Goal: Task Accomplishment & Management: Complete application form

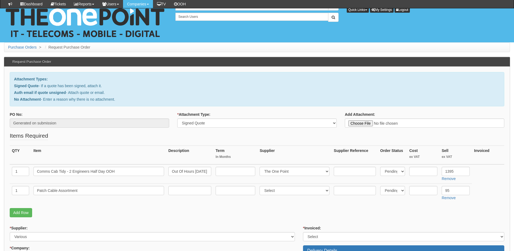
select select "Signed Quote"
select select "81"
select select "124"
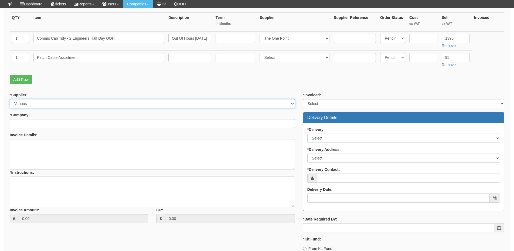
scroll to position [135, 0]
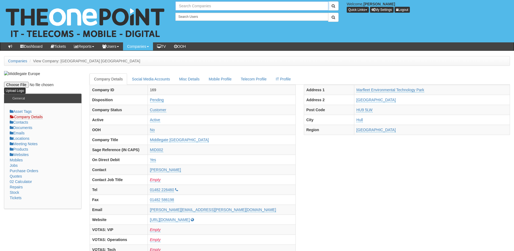
click at [198, 7] on input "text" at bounding box center [251, 5] width 153 height 9
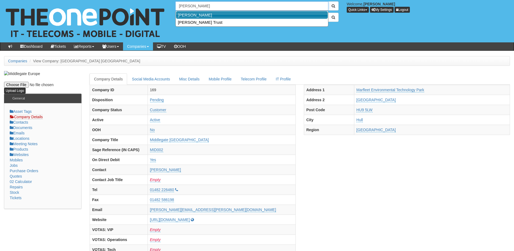
click at [197, 13] on link "Hull KR" at bounding box center [252, 15] width 152 height 8
type input "Hull KR"
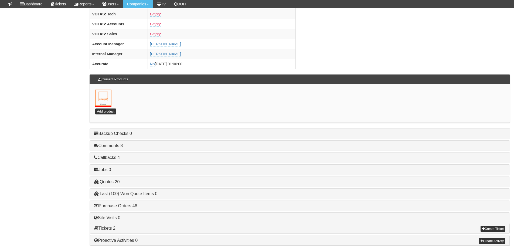
scroll to position [238, 0]
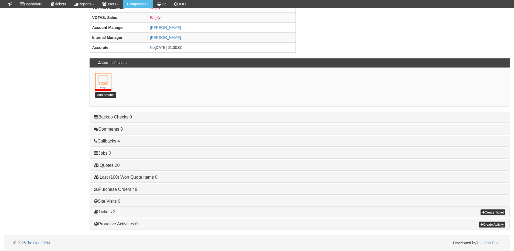
click at [128, 193] on div "Purchase Orders 48" at bounding box center [300, 189] width 420 height 10
click at [127, 190] on link "Purchase Orders 48" at bounding box center [115, 189] width 43 height 5
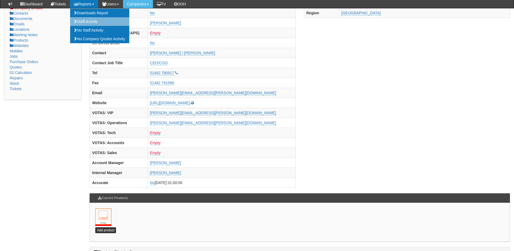
scroll to position [0, 0]
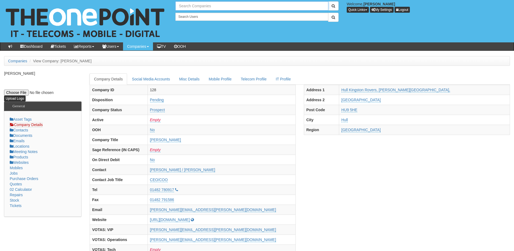
click at [192, 6] on input "text" at bounding box center [251, 5] width 153 height 9
click at [194, 14] on link "Easy Buy" at bounding box center [252, 15] width 152 height 8
type input "Easy Buy"
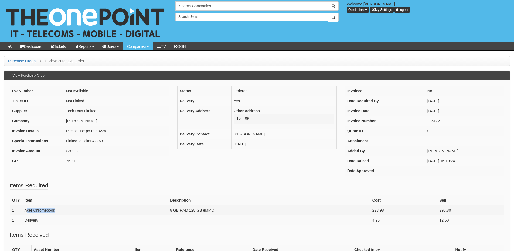
drag, startPoint x: 26, startPoint y: 210, endPoint x: 57, endPoint y: 209, distance: 31.6
click at [57, 209] on td "Acer Chromebook" at bounding box center [94, 210] width 145 height 10
click at [51, 213] on td "Acer Chromebook" at bounding box center [94, 210] width 145 height 10
drag, startPoint x: 23, startPoint y: 211, endPoint x: 56, endPoint y: 210, distance: 32.7
click at [56, 210] on td "Acer Chromebook" at bounding box center [94, 210] width 145 height 10
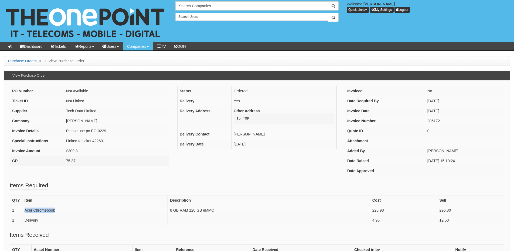
copy td "Acer Chromebook"
drag, startPoint x: 170, startPoint y: 209, endPoint x: 217, endPoint y: 210, distance: 47.2
click at [217, 210] on td "8 GB RAM 128 GB eMMC" at bounding box center [269, 210] width 202 height 10
copy td "8 GB RAM 128 GB eMMC"
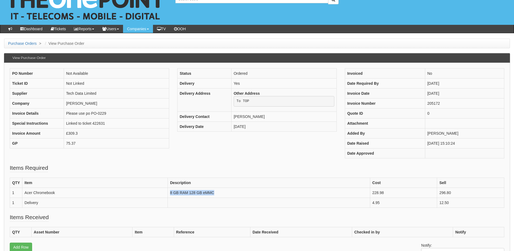
scroll to position [27, 0]
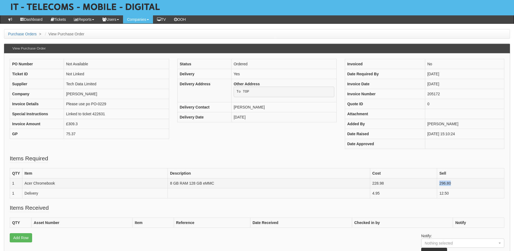
drag, startPoint x: 455, startPoint y: 183, endPoint x: 434, endPoint y: 183, distance: 20.8
click at [434, 183] on tr "1 Acer Chromebook 8 GB RAM 128 GB eMMC 228.98 296.80" at bounding box center [257, 183] width 495 height 10
copy tr "296.80"
click at [388, 184] on td "228.98" at bounding box center [403, 183] width 67 height 10
drag, startPoint x: 385, startPoint y: 183, endPoint x: 371, endPoint y: 185, distance: 14.4
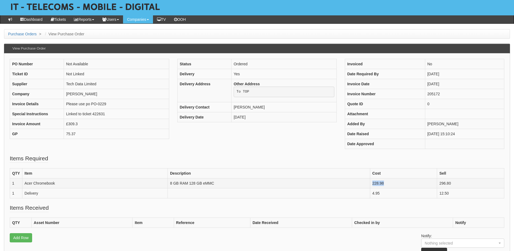
click at [371, 185] on td "228.98" at bounding box center [403, 183] width 67 height 10
copy td "228.98"
drag, startPoint x: 265, startPoint y: 107, endPoint x: 232, endPoint y: 110, distance: 32.5
click at [232, 110] on td "Tanya Simpson" at bounding box center [283, 107] width 105 height 10
copy td "Tanya Simpson"
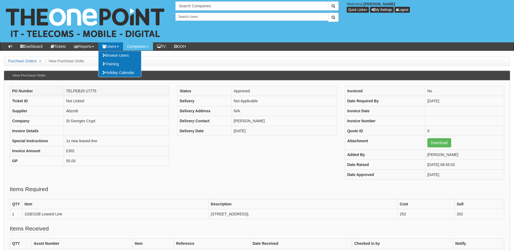
scroll to position [27, 0]
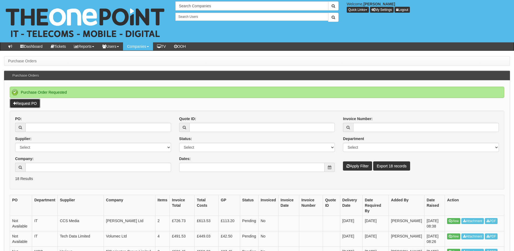
click at [25, 103] on link "Request PO" at bounding box center [25, 103] width 31 height 9
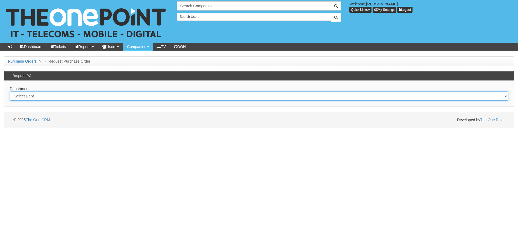
click at [43, 93] on select "Select Dept Digital Internal IT Mobiles Marketing Telecoms" at bounding box center [259, 96] width 499 height 9
select select "?pipeID=&dept=IT"
click at [10, 92] on select "Select Dept Digital Internal IT Mobiles Marketing Telecoms" at bounding box center [259, 96] width 499 height 9
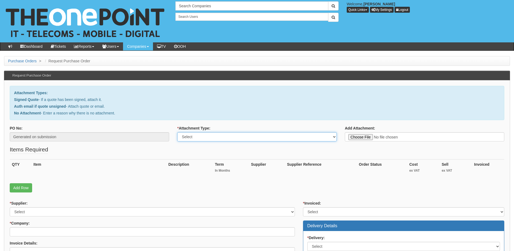
drag, startPoint x: 209, startPoint y: 135, endPoint x: 207, endPoint y: 141, distance: 6.1
click at [209, 135] on select "Select Signed Quote Auth email with quote if unsigned No Attachment" at bounding box center [257, 136] width 160 height 9
select select "No Attachment"
click at [177, 132] on select "Select Signed Quote Auth email with quote if unsigned No Attachment" at bounding box center [257, 136] width 160 height 9
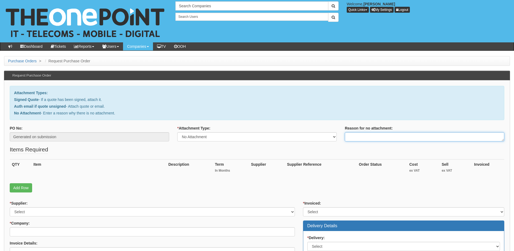
click at [366, 138] on textarea "Reason for no attachment:" at bounding box center [425, 136] width 160 height 9
click at [396, 135] on textarea "Linked to ticket" at bounding box center [425, 136] width 160 height 9
click at [396, 135] on textarea "Linked to ticket 428209" at bounding box center [425, 136] width 160 height 9
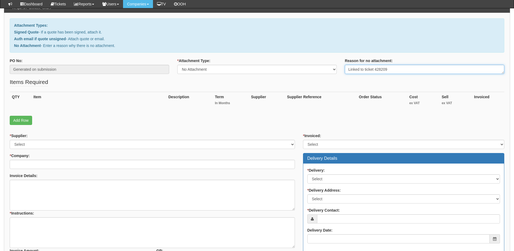
scroll to position [54, 0]
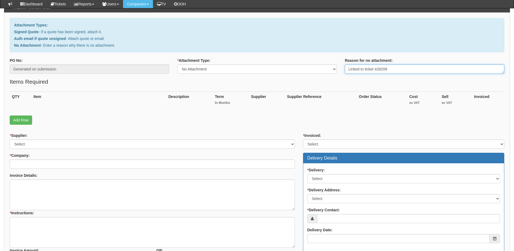
type textarea "Linked to ticket 428209"
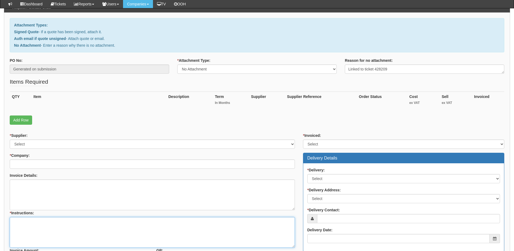
click at [53, 229] on textarea "* Instructions:" at bounding box center [152, 232] width 285 height 31
paste textarea "Linked to ticket 428209"
type textarea "Linked to ticket 428209"
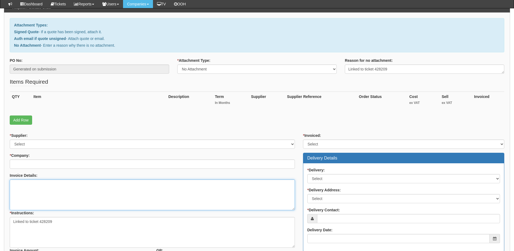
click at [40, 189] on textarea "Invoice Details:" at bounding box center [152, 195] width 285 height 31
type textarea "Please use PO"
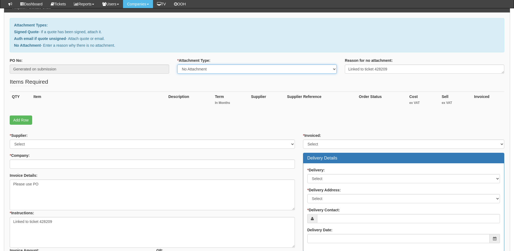
drag, startPoint x: 195, startPoint y: 67, endPoint x: 196, endPoint y: 73, distance: 5.5
click at [195, 67] on select "Select Signed Quote Auth email with quote if unsigned No Attachment" at bounding box center [257, 69] width 160 height 9
select select "Auth email if quote unsigned"
click at [177, 65] on select "Select Signed Quote Auth email with quote if unsigned No Attachment" at bounding box center [257, 69] width 160 height 9
type input "C:\fakepath\Purchase Order PO0231.pdf"
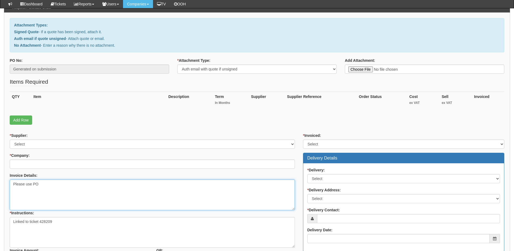
click at [63, 184] on textarea "Please use PO" at bounding box center [152, 195] width 285 height 31
type textarea "Please use PO 0231"
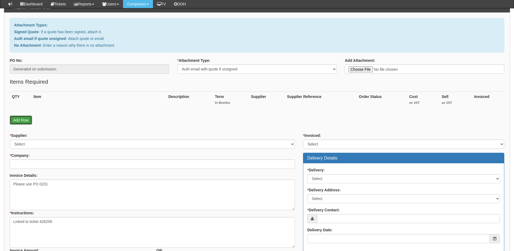
click at [26, 119] on link "Add Row" at bounding box center [21, 120] width 22 height 9
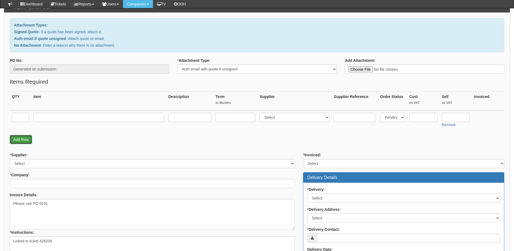
click at [23, 138] on link "Add Row" at bounding box center [21, 139] width 22 height 9
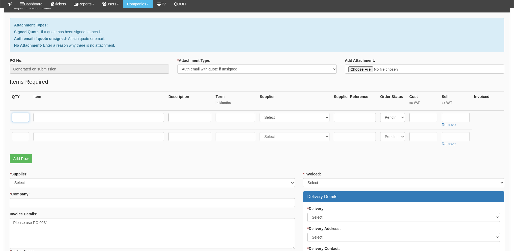
click at [18, 116] on input "text" at bounding box center [20, 117] width 17 height 9
type input "1"
drag, startPoint x: 18, startPoint y: 132, endPoint x: 18, endPoint y: 135, distance: 3.0
click at [18, 133] on input "text" at bounding box center [20, 136] width 17 height 9
click at [18, 135] on input "text" at bounding box center [20, 136] width 17 height 9
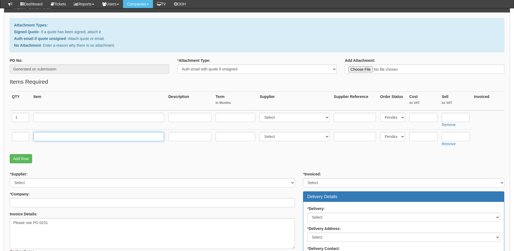
click at [52, 136] on input "text" at bounding box center [98, 136] width 131 height 9
click at [14, 136] on input "text" at bounding box center [20, 136] width 17 height 9
type input "1"
click at [56, 136] on input "text" at bounding box center [98, 136] width 131 height 9
type input "Delivery"
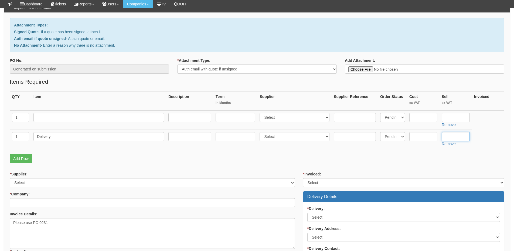
click at [452, 138] on input "text" at bounding box center [456, 136] width 28 height 9
type input "12.50"
click at [58, 119] on input "text" at bounding box center [98, 117] width 131 height 9
paste input "Acer Chromebook"
type input "Acer Chromebook"
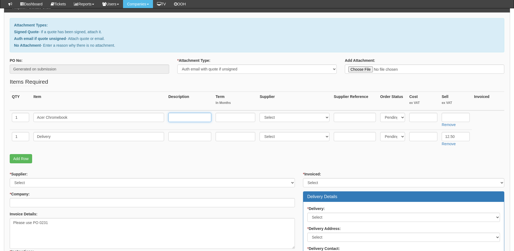
click at [197, 113] on input "text" at bounding box center [189, 117] width 43 height 9
paste input "8 GB RAM 128 GB eMMC"
type input "8 GB RAM 128 GB eMMC"
click at [275, 118] on select "Select 123 REG.co.uk 1Password 3 4Gon AA Jones Electric Ltd Abzorb Access Group…" at bounding box center [295, 117] width 70 height 9
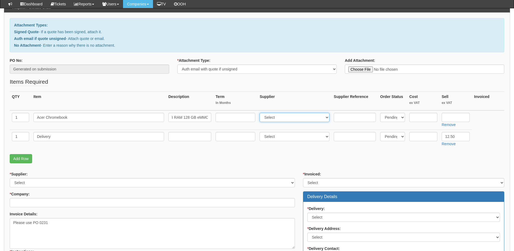
scroll to position [0, 0]
click at [454, 118] on input "text" at bounding box center [456, 117] width 28 height 9
paste input "296.80"
click at [454, 118] on input "296.80" at bounding box center [456, 117] width 28 height 9
type input "296.80"
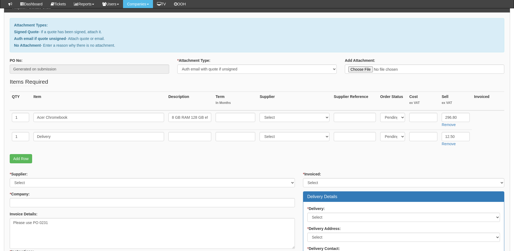
click at [182, 148] on td at bounding box center [189, 139] width 47 height 19
click at [288, 115] on select "Select 123 REG.co.uk 1Password 3 4Gon AA Jones Electric Ltd Abzorb Access Group…" at bounding box center [295, 117] width 70 height 9
select select "19"
click at [261, 113] on select "Select 123 REG.co.uk 1Password 3 4Gon AA Jones Electric Ltd Abzorb Access Group…" at bounding box center [295, 117] width 70 height 9
click at [415, 120] on input "text" at bounding box center [423, 117] width 28 height 9
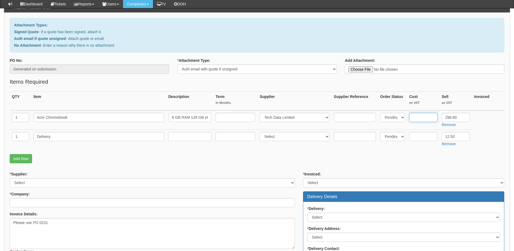
paste input "228.98"
type input "228.98"
click at [338, 114] on input "text" at bounding box center [355, 117] width 42 height 9
paste input "11532806"
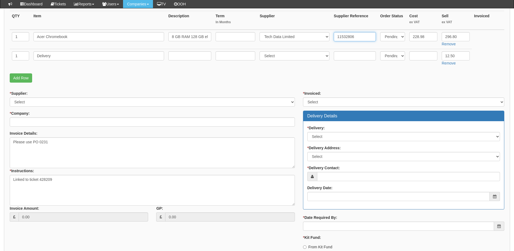
scroll to position [135, 0]
type input "11532806"
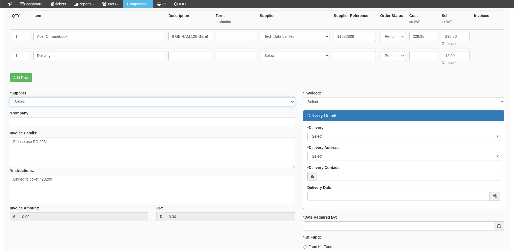
click at [66, 104] on select "Select 123 REG.co.uk 1Password 3 4Gon AA Jones Electric Ltd Abzorb Access Group…" at bounding box center [152, 101] width 285 height 9
select select "19"
click at [10, 97] on select "Select 123 REG.co.uk 1Password 3 4Gon AA Jones Electric Ltd Abzorb Access Group…" at bounding box center [152, 101] width 285 height 9
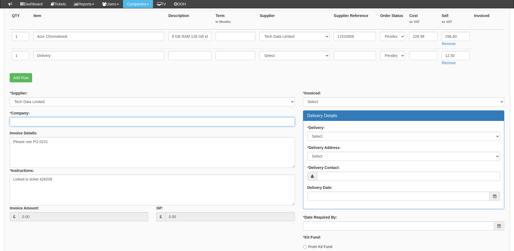
click at [63, 119] on input "* Company:" at bounding box center [152, 121] width 285 height 9
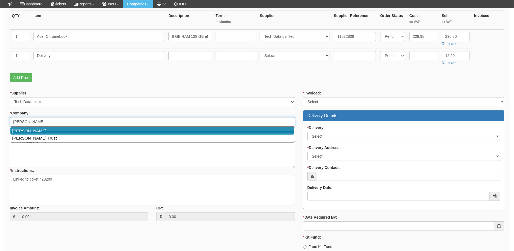
click at [53, 132] on link "Hull KR" at bounding box center [152, 131] width 284 height 8
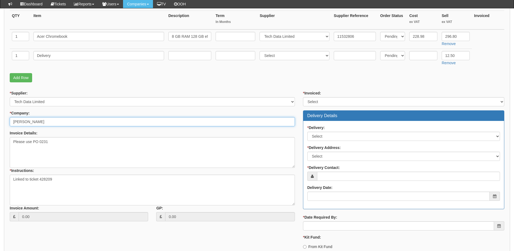
type input "Hull KR"
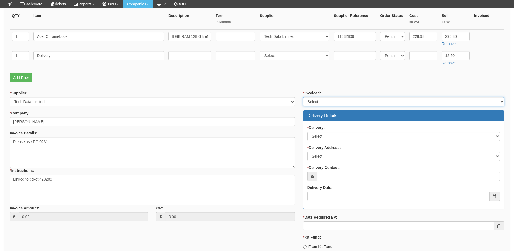
click at [321, 104] on select "Select Yes No N/A STB (part of order)" at bounding box center [403, 101] width 201 height 9
select select "2"
click at [303, 97] on select "Select Yes No N/A STB (part of order)" at bounding box center [403, 101] width 201 height 9
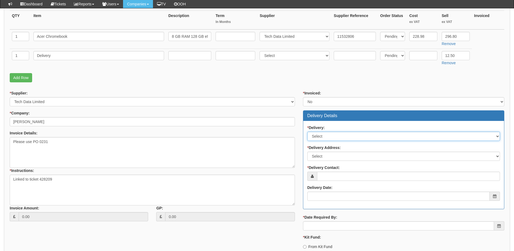
click at [330, 139] on select "Select No Not Applicable Yes" at bounding box center [403, 136] width 193 height 9
select select "1"
click at [307, 132] on select "Select No Not Applicable Yes" at bounding box center [403, 136] width 193 height 9
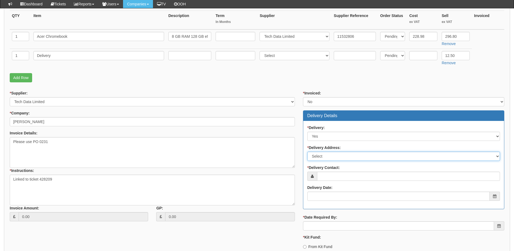
drag, startPoint x: 328, startPoint y: 155, endPoint x: 329, endPoint y: 160, distance: 5.2
click at [328, 155] on select "Select Not Applicable Main Address - HU9 5HE Other" at bounding box center [403, 156] width 193 height 9
select select "other"
click at [307, 152] on select "Select Not Applicable Main Address - HU9 5HE Other" at bounding box center [403, 156] width 193 height 9
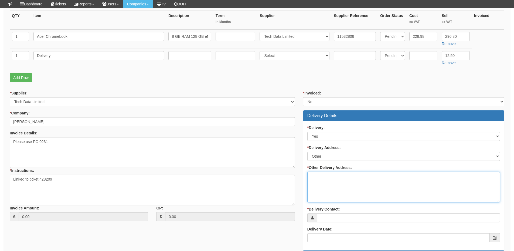
click at [331, 179] on textarea "* Other Delivery Address:" at bounding box center [403, 187] width 193 height 31
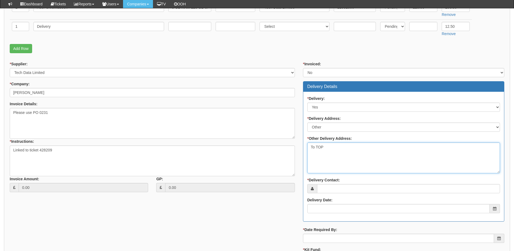
scroll to position [189, 0]
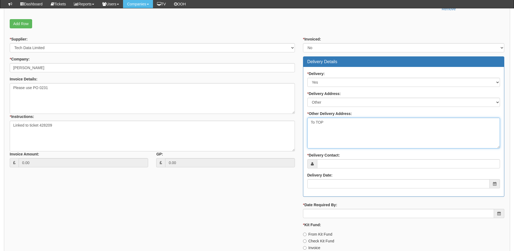
type textarea "To TOP"
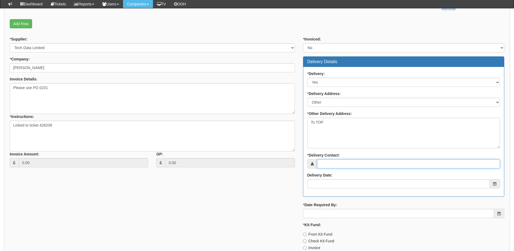
click at [330, 163] on input "* Delivery Contact:" at bounding box center [408, 163] width 183 height 9
paste input "Tanya Simpson"
type input "Tanya Simpson"
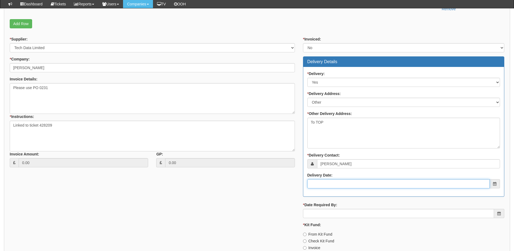
click at [334, 183] on input "Delivery Date:" at bounding box center [398, 183] width 182 height 9
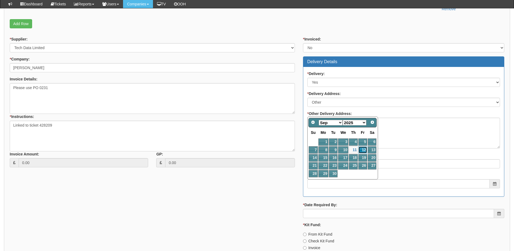
click at [362, 149] on link "12" at bounding box center [362, 149] width 9 height 7
type input "2025-09-12"
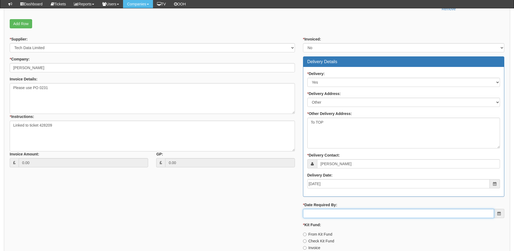
click at [350, 216] on input "* Date Required By:" at bounding box center [398, 213] width 191 height 9
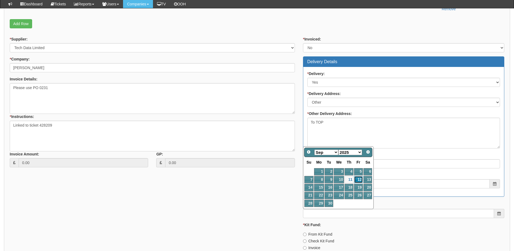
click at [358, 180] on link "12" at bounding box center [358, 179] width 9 height 7
type input "2025-09-12"
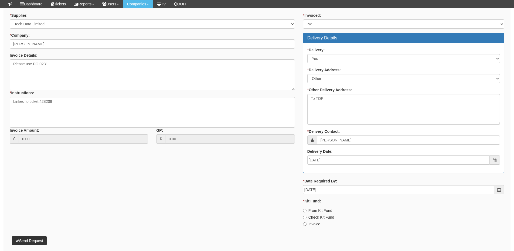
scroll to position [237, 0]
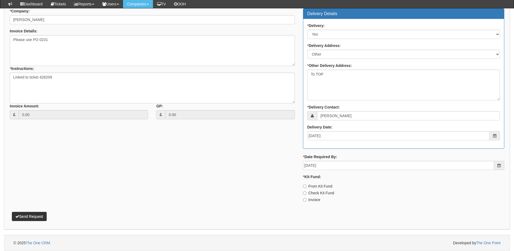
click at [319, 198] on label "Invoice" at bounding box center [311, 199] width 17 height 5
click at [307, 198] on input "Invoice" at bounding box center [305, 200] width 4 height 4
radio input "true"
click at [41, 217] on button "Send Request" at bounding box center [29, 216] width 35 height 9
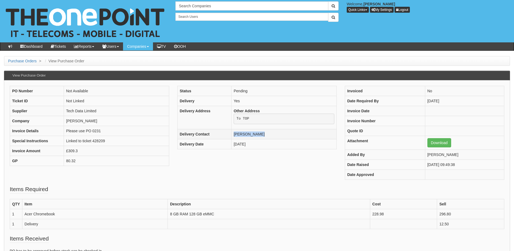
drag, startPoint x: 269, startPoint y: 136, endPoint x: 225, endPoint y: 135, distance: 44.0
click at [225, 135] on tr "Delivery Contact [PERSON_NAME]" at bounding box center [256, 134] width 159 height 10
copy tr "[PERSON_NAME]"
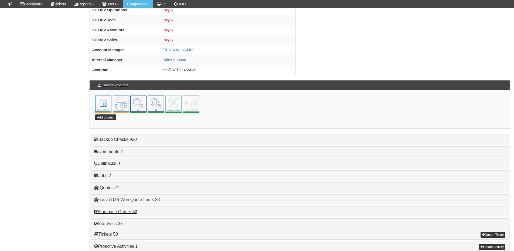
click at [123, 213] on link "Purchase Orders 50" at bounding box center [115, 211] width 43 height 5
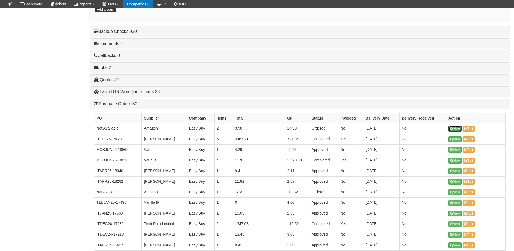
scroll to position [324, 0]
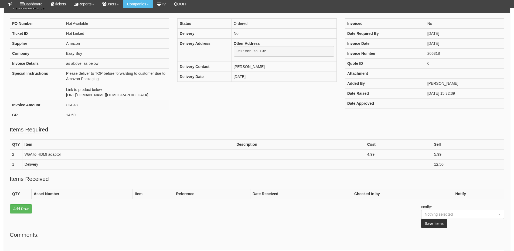
scroll to position [54, 0]
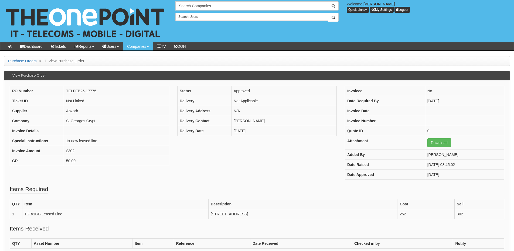
scroll to position [27, 0]
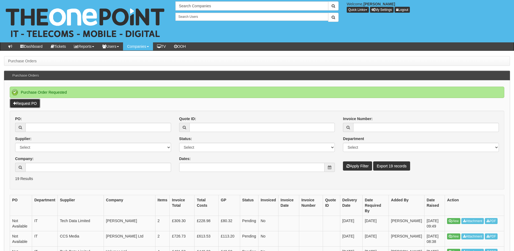
click at [38, 103] on link "Request PO" at bounding box center [25, 103] width 31 height 9
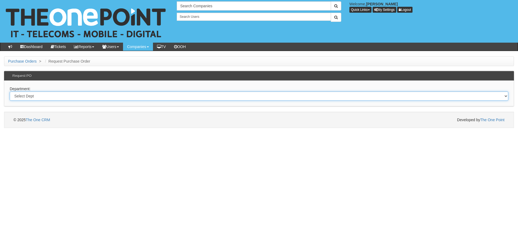
click at [76, 99] on select "Select Dept Digital Internal IT Mobiles Marketing Telecoms" at bounding box center [259, 96] width 499 height 9
select select "?pipeID=&dept=TEL"
click at [10, 92] on select "Select Dept Digital Internal IT Mobiles Marketing Telecoms" at bounding box center [259, 96] width 499 height 9
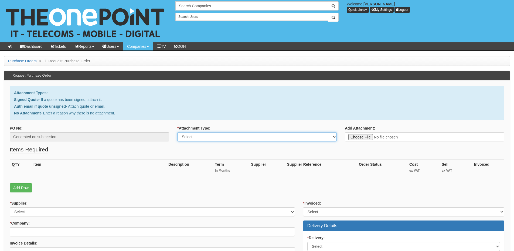
drag, startPoint x: 219, startPoint y: 135, endPoint x: 219, endPoint y: 141, distance: 6.0
click at [219, 135] on select "Select Signed Quote Auth email with quote if unsigned No Attachment" at bounding box center [257, 136] width 160 height 9
select select "No Attachment"
click at [177, 132] on select "Select Signed Quote Auth email with quote if unsigned No Attachment" at bounding box center [257, 136] width 160 height 9
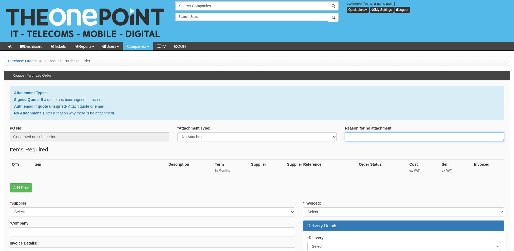
click at [363, 136] on textarea "Reason for no attachment:" at bounding box center [425, 136] width 160 height 9
click at [397, 137] on textarea "Linked to ticket 416420" at bounding box center [425, 136] width 160 height 9
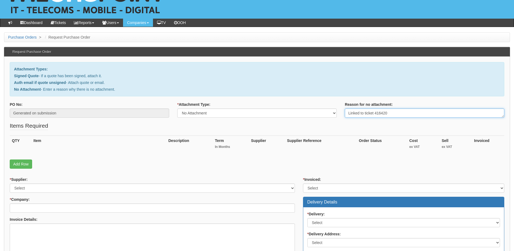
scroll to position [54, 0]
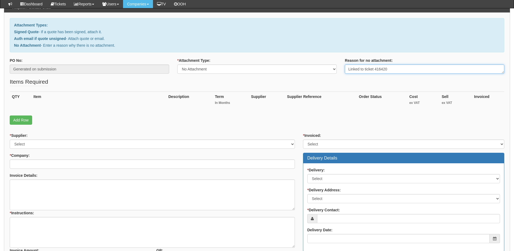
type textarea "Linked to ticket 416420"
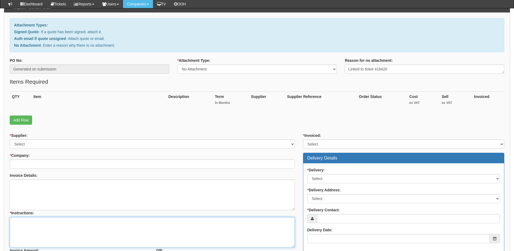
click at [67, 240] on textarea "* Instructions:" at bounding box center [152, 232] width 285 height 31
paste textarea "Linked to ticket 416420"
type textarea "Linked to ticket 416420"
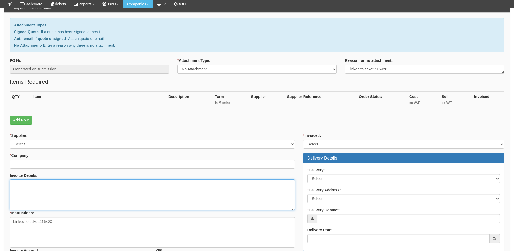
click at [49, 192] on textarea "Invoice Details:" at bounding box center [152, 195] width 285 height 31
type textarea "This is an RMA"
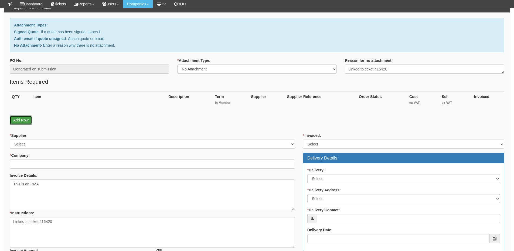
click at [25, 121] on link "Add Row" at bounding box center [21, 120] width 22 height 9
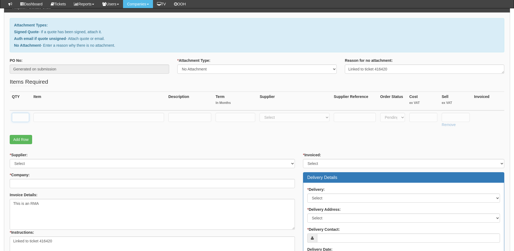
click at [19, 113] on input "text" at bounding box center [20, 117] width 17 height 9
type input "1"
click at [65, 120] on input "text" at bounding box center [98, 117] width 131 height 9
paste input "AX83H"
type input "Yealink AX83H"
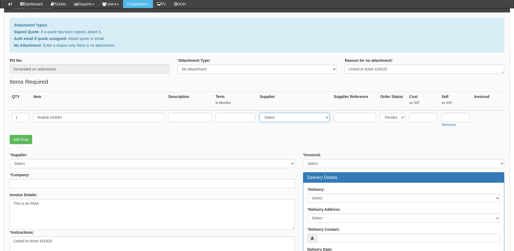
click at [275, 117] on select "Select 123 REG.co.uk 1Password 3 4Gon AA Jones Electric Ltd Abzorb Access Group…" at bounding box center [295, 117] width 70 height 9
select select "72"
click at [261, 113] on select "Select 123 REG.co.uk 1Password 3 4Gon AA Jones Electric Ltd Abzorb Access Group…" at bounding box center [295, 117] width 70 height 9
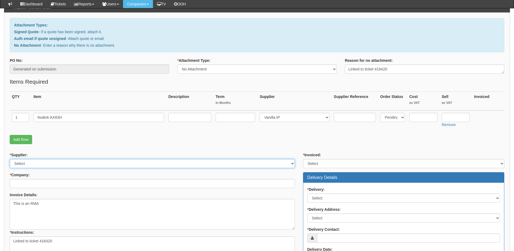
click at [51, 162] on select "Select 123 REG.co.uk 1Password 3 4Gon AA Jones Electric Ltd Abzorb Access Group…" at bounding box center [152, 163] width 285 height 9
select select "72"
click at [10, 159] on select "Select 123 REG.co.uk 1Password 3 4Gon AA Jones Electric Ltd Abzorb Access Group…" at bounding box center [152, 163] width 285 height 9
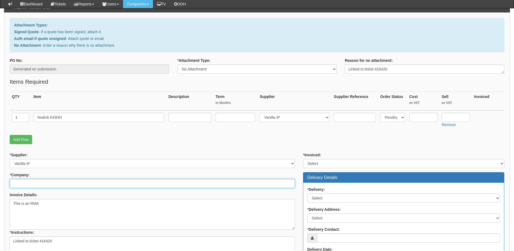
click at [47, 183] on input "* Company:" at bounding box center [152, 183] width 285 height 9
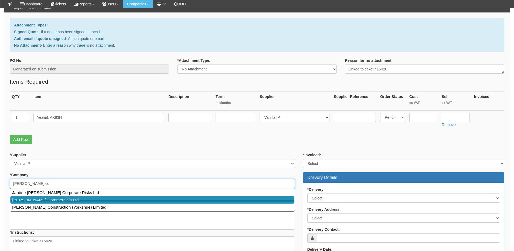
click at [44, 198] on link "[PERSON_NAME] Commercials Ltd" at bounding box center [152, 200] width 284 height 8
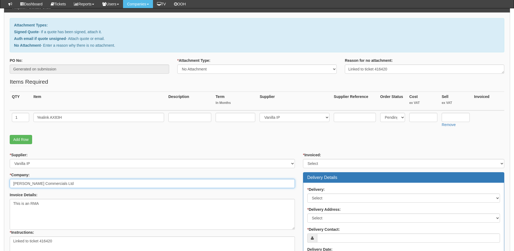
type input "[PERSON_NAME] Commercials Ltd"
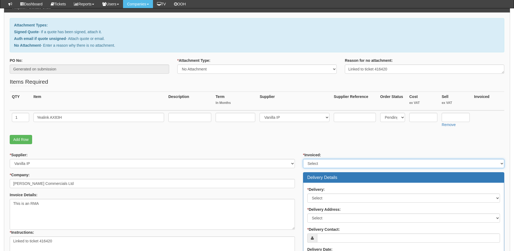
drag, startPoint x: 325, startPoint y: 161, endPoint x: 323, endPoint y: 167, distance: 6.3
click at [325, 161] on select "Select Yes No N/A STB (part of order)" at bounding box center [403, 163] width 201 height 9
select select "2"
click at [303, 159] on select "Select Yes No N/A STB (part of order)" at bounding box center [403, 163] width 201 height 9
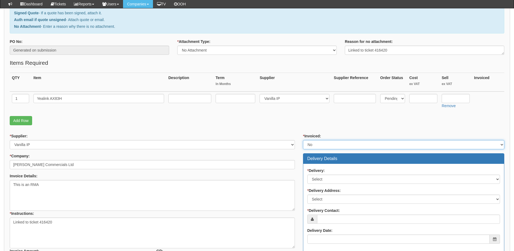
scroll to position [81, 0]
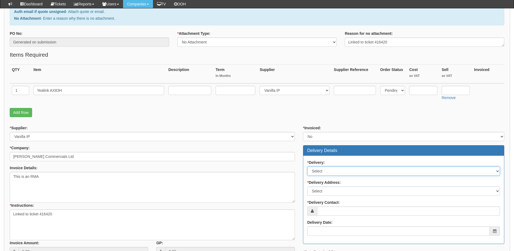
drag, startPoint x: 321, startPoint y: 170, endPoint x: 322, endPoint y: 174, distance: 4.9
click at [321, 170] on select "Select No Not Applicable Yes" at bounding box center [403, 171] width 193 height 9
select select "1"
click at [307, 167] on select "Select No Not Applicable Yes" at bounding box center [403, 171] width 193 height 9
click at [321, 187] on div "* Delivery Address: Select Not Applicable Main Address - HU3 4UQ Other" at bounding box center [403, 188] width 193 height 16
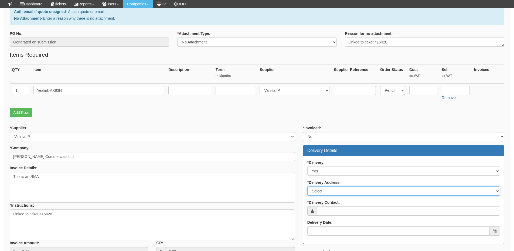
click at [321, 191] on select "Select Not Applicable Main Address - HU3 4UQ Other" at bounding box center [403, 191] width 193 height 9
select select "other"
click at [307, 187] on select "Select Not Applicable Main Address - HU3 4UQ Other" at bounding box center [403, 191] width 193 height 9
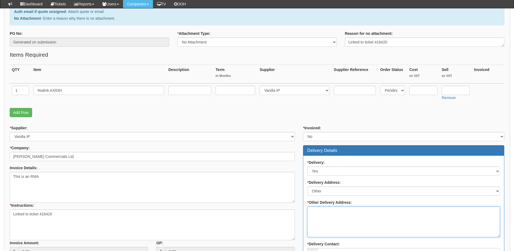
click at [338, 210] on textarea "* Other Delivery Address:" at bounding box center [403, 222] width 193 height 31
paste textarea "Halifax Way, Pocklington York YO42 1NR"
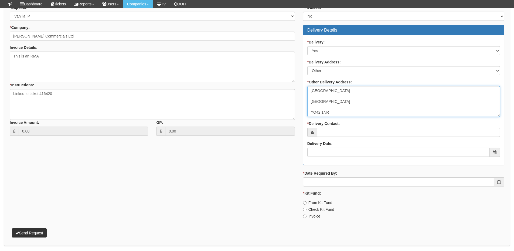
scroll to position [218, 0]
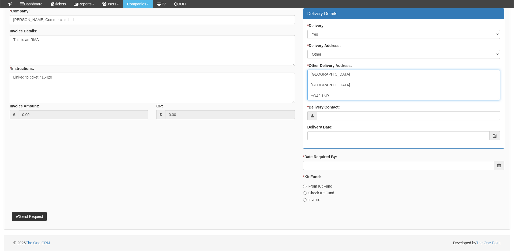
type textarea "Halifax Way, Pocklington York YO42 1NR"
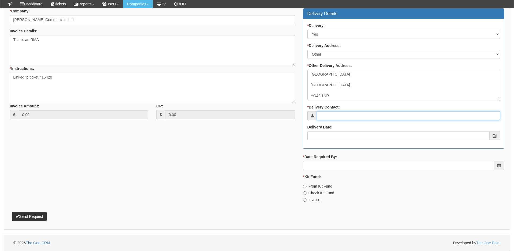
click at [324, 119] on input "* Delivery Contact:" at bounding box center [408, 115] width 183 height 9
paste input "Joshua Farey"
type input "Joshua Farey"
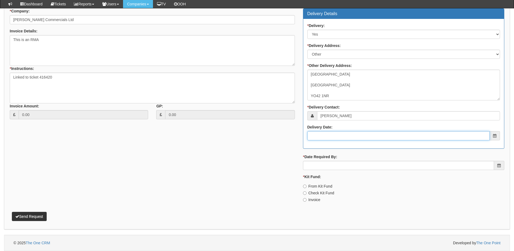
click at [329, 137] on input "Delivery Date:" at bounding box center [398, 135] width 182 height 9
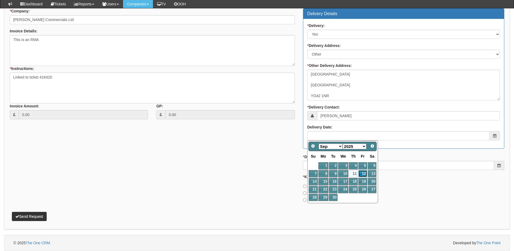
click at [362, 174] on link "12" at bounding box center [362, 173] width 9 height 7
type input "2025-09-12"
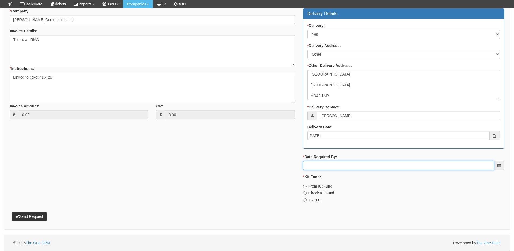
click at [357, 170] on input "* Date Required By:" at bounding box center [398, 165] width 191 height 9
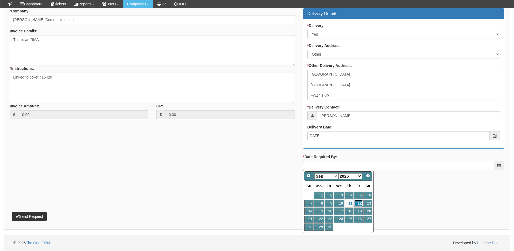
click at [359, 200] on link "12" at bounding box center [358, 203] width 9 height 7
type input "2025-09-12"
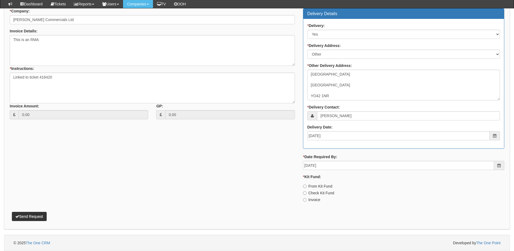
click at [309, 199] on label "Invoice" at bounding box center [311, 199] width 17 height 5
click at [307, 199] on input "Invoice" at bounding box center [305, 200] width 4 height 4
radio input "true"
click at [33, 218] on button "Send Request" at bounding box center [29, 216] width 35 height 9
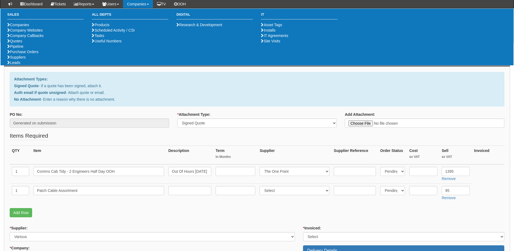
select select "Signed Quote"
select select "81"
select select "124"
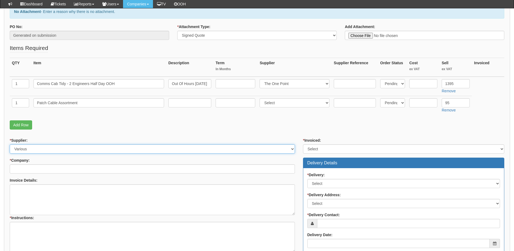
scroll to position [81, 0]
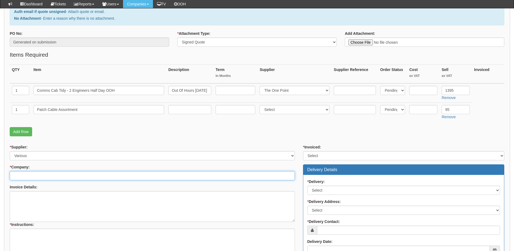
click at [60, 174] on input "* Company:" at bounding box center [152, 175] width 285 height 9
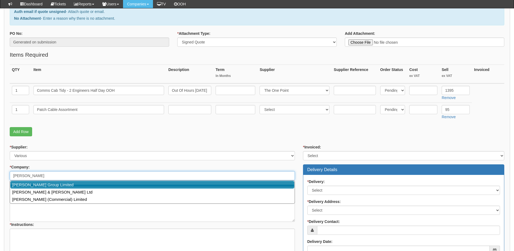
click at [55, 184] on link "[PERSON_NAME] Group Limited" at bounding box center [152, 185] width 284 height 8
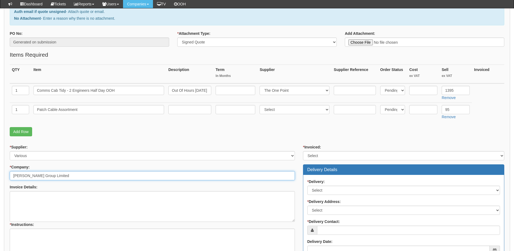
type input "[PERSON_NAME] Group Limited"
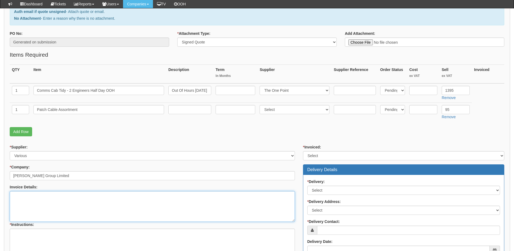
click at [47, 198] on textarea "Invoice Details:" at bounding box center [152, 206] width 285 height 31
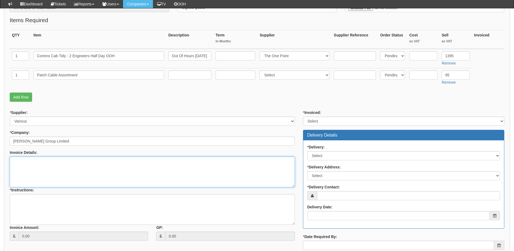
scroll to position [162, 0]
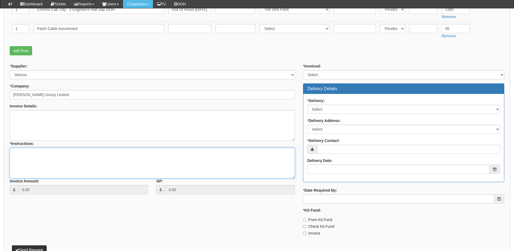
click at [34, 152] on textarea "* Instructions:" at bounding box center [152, 163] width 285 height 31
type textarea "Cab Tidy"
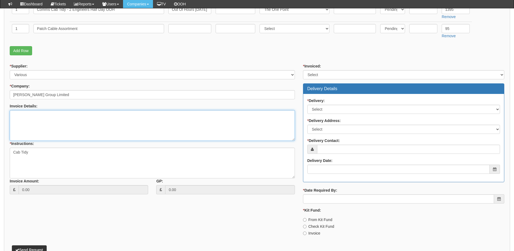
click at [33, 122] on textarea "Invoice Details:" at bounding box center [152, 125] width 285 height 31
type textarea "Attending"
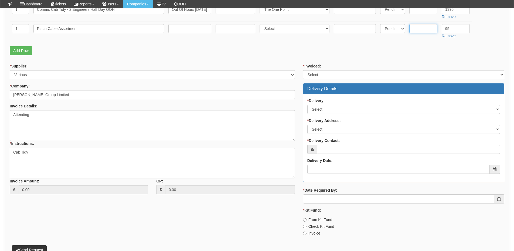
click at [427, 29] on input "text" at bounding box center [423, 28] width 28 height 9
type input "95"
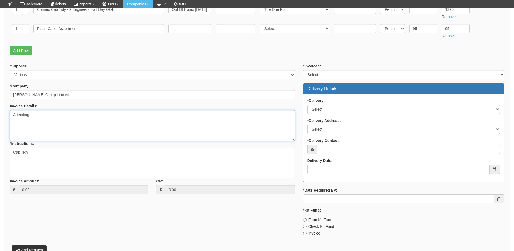
click at [44, 113] on textarea "Attending" at bounding box center [152, 125] width 285 height 31
type textarea "Attending engineer to confirm the patch cable requirements"
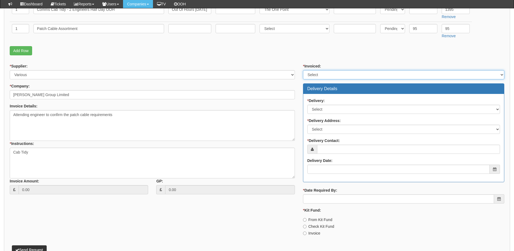
drag, startPoint x: 346, startPoint y: 75, endPoint x: 344, endPoint y: 79, distance: 4.7
click at [346, 75] on select "Select Yes No N/A STB (part of order)" at bounding box center [403, 74] width 201 height 9
select select "2"
click at [303, 70] on select "Select Yes No N/A STB (part of order)" at bounding box center [403, 74] width 201 height 9
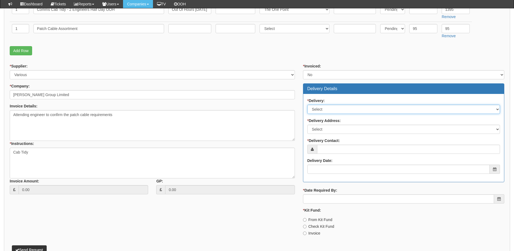
drag, startPoint x: 330, startPoint y: 107, endPoint x: 329, endPoint y: 113, distance: 6.3
click at [330, 107] on select "Select No Not Applicable Yes" at bounding box center [403, 109] width 193 height 9
select select "3"
click at [307, 105] on select "Select No Not Applicable Yes" at bounding box center [403, 109] width 193 height 9
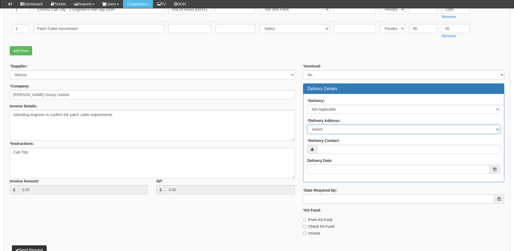
drag, startPoint x: 326, startPoint y: 130, endPoint x: 326, endPoint y: 133, distance: 3.8
click at [326, 130] on select "Select Not Applicable Main Address - HU1 1XE Other" at bounding box center [403, 129] width 193 height 9
select select "N/A"
click at [307, 125] on select "Select Not Applicable Main Address - HU1 1XE Other" at bounding box center [403, 129] width 193 height 9
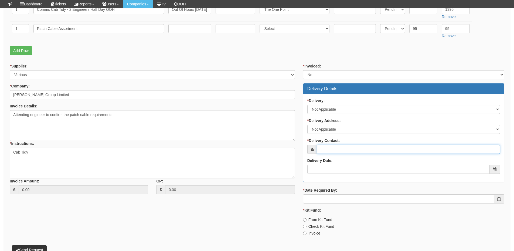
click at [326, 147] on input "* Delivery Contact:" at bounding box center [408, 149] width 183 height 9
click at [354, 155] on div "* Delivery: Select No Not Applicable Yes * Delivery Address: Select Not Applica…" at bounding box center [403, 138] width 201 height 88
click at [352, 151] on input "* Delivery Contact:" at bounding box center [408, 149] width 183 height 9
paste input "Elaine Dennison"
type input "Elaine Dennison"
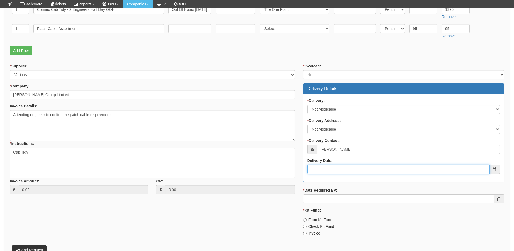
click at [338, 168] on input "Delivery Date:" at bounding box center [398, 169] width 182 height 9
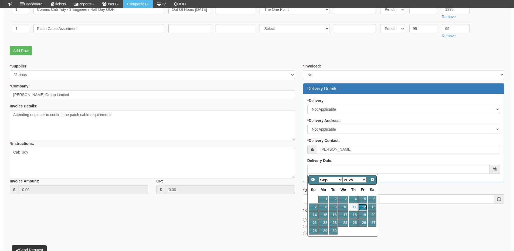
click at [363, 207] on link "12" at bounding box center [362, 207] width 9 height 7
type input "2025-09-12"
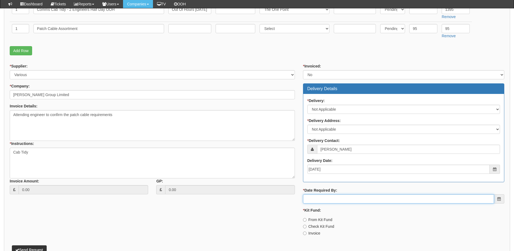
click at [354, 201] on input "* Date Required By:" at bounding box center [398, 198] width 191 height 9
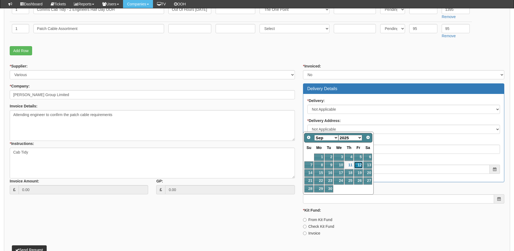
click at [359, 163] on link "12" at bounding box center [358, 164] width 9 height 7
type input "2025-09-12"
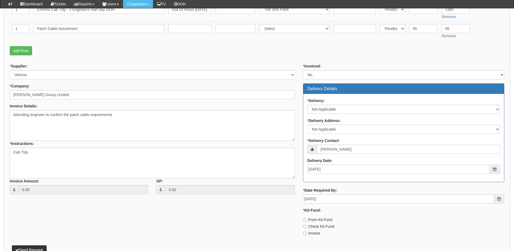
click at [317, 232] on label "Invoice" at bounding box center [311, 233] width 17 height 5
click at [307, 232] on input "Invoice" at bounding box center [305, 234] width 4 height 4
radio input "true"
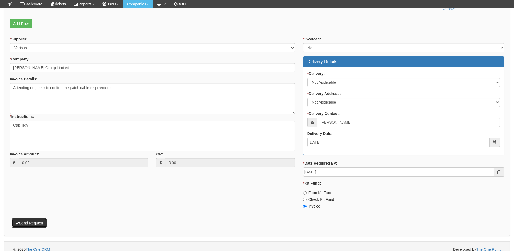
click at [32, 220] on button "Send Request" at bounding box center [29, 222] width 35 height 9
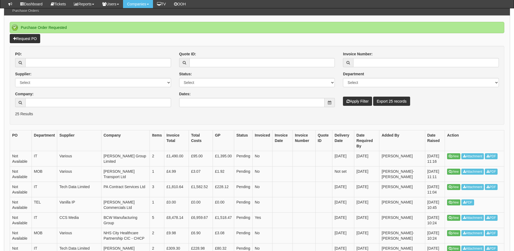
scroll to position [54, 0]
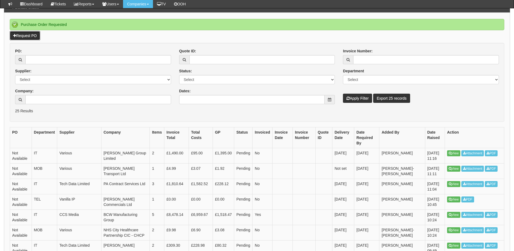
click at [26, 36] on link "Request PO" at bounding box center [25, 35] width 31 height 9
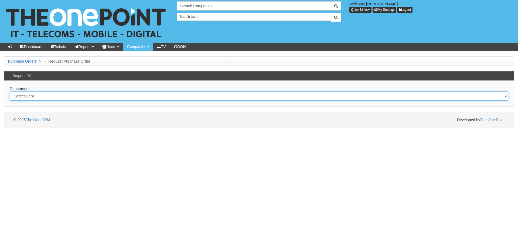
click at [106, 98] on select "Select Dept Digital Internal IT Mobiles Marketing Telecoms" at bounding box center [259, 96] width 499 height 9
select select "?pipeID=&dept=IT"
click at [10, 92] on select "Select Dept Digital Internal IT Mobiles Marketing Telecoms" at bounding box center [259, 96] width 499 height 9
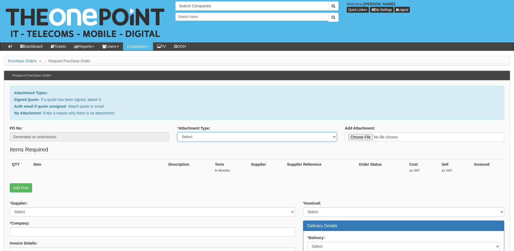
click at [213, 136] on select "Select Signed Quote Auth email with quote if unsigned No Attachment" at bounding box center [257, 136] width 160 height 9
select select "No Attachment"
click at [177, 132] on select "Select Signed Quote Auth email with quote if unsigned No Attachment" at bounding box center [257, 136] width 160 height 9
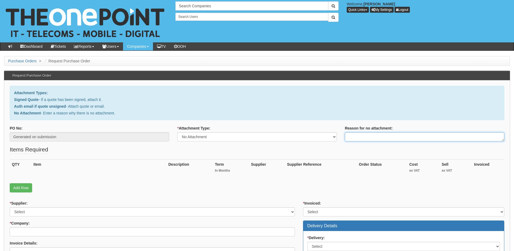
click at [351, 140] on textarea "Reason for no attachment:" at bounding box center [425, 136] width 160 height 9
click at [390, 137] on textarea "Linked to ticket 423376" at bounding box center [425, 136] width 160 height 9
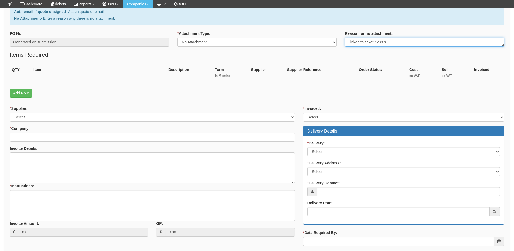
type textarea "Linked to ticket 423376"
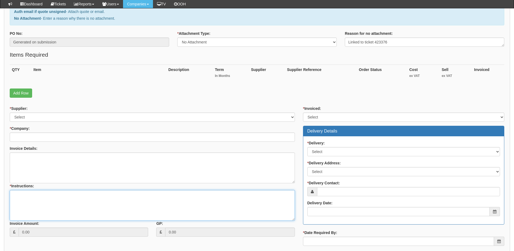
click at [60, 204] on textarea "* Instructions:" at bounding box center [152, 205] width 285 height 31
paste textarea "Linked to ticket 423376"
type textarea "Linked to ticket 423376"
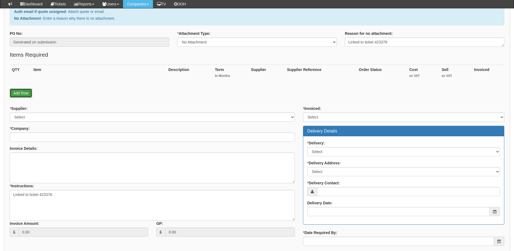
click at [22, 94] on link "Add Row" at bounding box center [21, 93] width 22 height 9
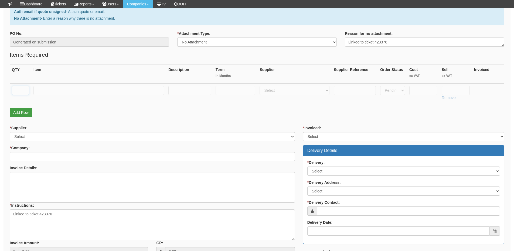
click at [22, 94] on input "text" at bounding box center [20, 90] width 17 height 9
type input "1"
click at [39, 92] on input "text" at bounding box center [98, 90] width 131 height 9
type input "Business Standard"
click at [229, 94] on input "text" at bounding box center [236, 90] width 40 height 9
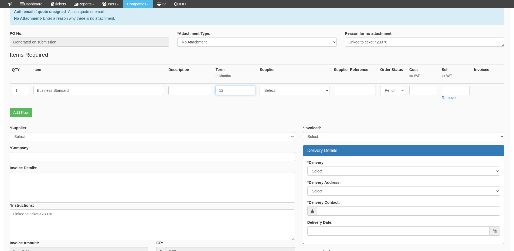
type input "12"
click at [194, 91] on input "text" at bounding box center [189, 90] width 43 height 9
type input "12-months"
click at [286, 91] on select "Select 123 REG.co.uk 1Password 3 4Gon AA Jones Electric Ltd Abzorb Access Group…" at bounding box center [295, 90] width 70 height 9
select select "291"
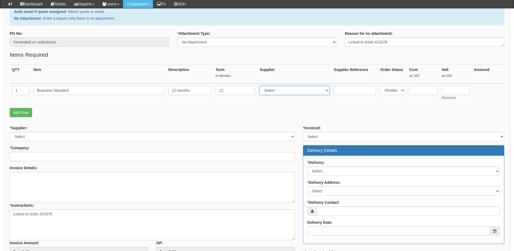
click at [261, 86] on select "Select 123 REG.co.uk 1Password 3 4Gon AA Jones Electric Ltd Abzorb Access Group…" at bounding box center [295, 90] width 70 height 9
click at [456, 89] on input "text" at bounding box center [456, 90] width 28 height 9
type input "9.60"
click at [421, 89] on input "text" at bounding box center [423, 90] width 28 height 9
type input "7.83"
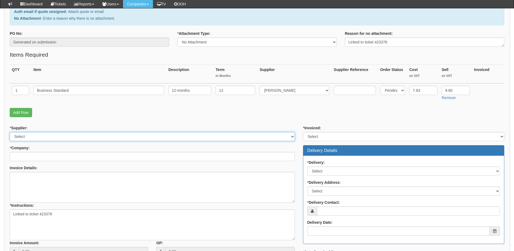
click at [96, 137] on select "Select 123 REG.co.uk 1Password 3 4Gon AA Jones Electric Ltd Abzorb Access Group…" at bounding box center [152, 136] width 285 height 9
select select "291"
click at [10, 132] on select "Select 123 REG.co.uk 1Password 3 4Gon AA Jones Electric Ltd Abzorb Access Group…" at bounding box center [152, 136] width 285 height 9
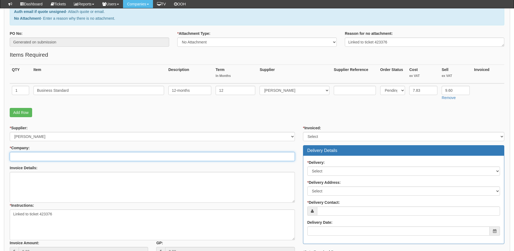
click at [86, 157] on input "* Company:" at bounding box center [152, 156] width 285 height 9
type input "hica"
drag, startPoint x: 44, startPoint y: 155, endPoint x: 7, endPoint y: 156, distance: 37.0
click at [7, 156] on div "* Supplier: Select 123 REG.co.uk 1Password 3 4Gon AA Jones Electric Ltd Abzorb …" at bounding box center [152, 192] width 293 height 135
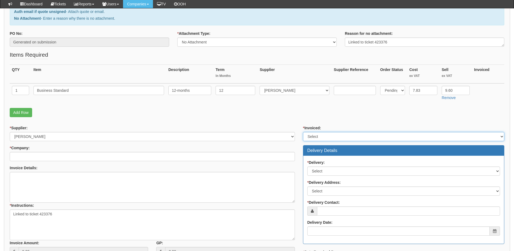
click at [344, 137] on select "Select Yes No N/A STB (part of order)" at bounding box center [403, 136] width 201 height 9
select select "2"
click at [303, 132] on select "Select Yes No N/A STB (part of order)" at bounding box center [403, 136] width 201 height 9
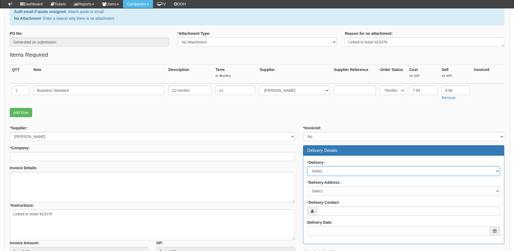
drag, startPoint x: 327, startPoint y: 171, endPoint x: 327, endPoint y: 174, distance: 3.0
click at [327, 171] on select "Select No Not Applicable Yes" at bounding box center [403, 171] width 193 height 9
select select "3"
click at [307, 167] on select "Select No Not Applicable Yes" at bounding box center [403, 171] width 193 height 9
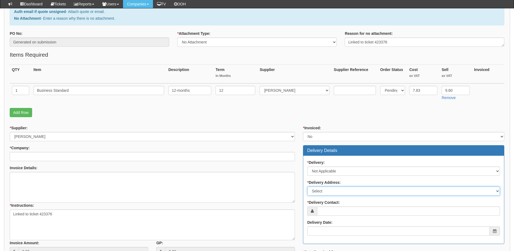
click at [327, 191] on select "Select Not Applicable Other" at bounding box center [403, 191] width 193 height 9
select select "N/A"
click at [307, 187] on select "Select Not Applicable Other" at bounding box center [403, 191] width 193 height 9
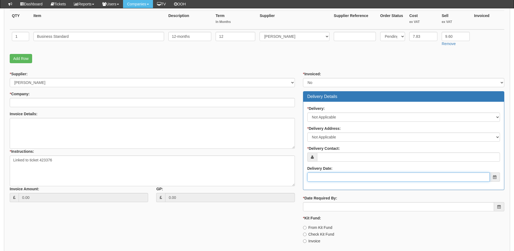
click at [326, 177] on input "Delivery Date:" at bounding box center [398, 176] width 182 height 9
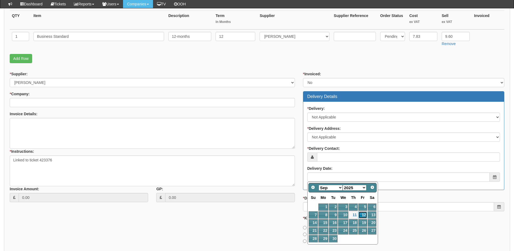
click at [364, 214] on link "12" at bounding box center [362, 214] width 9 height 7
type input "2025-09-12"
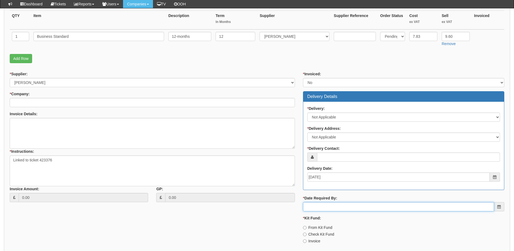
click at [351, 206] on input "* Date Required By:" at bounding box center [398, 206] width 191 height 9
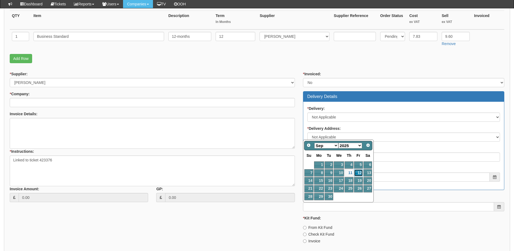
click at [360, 172] on link "12" at bounding box center [358, 172] width 9 height 7
type input "2025-09-12"
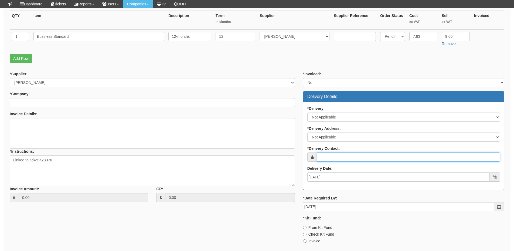
click at [330, 158] on input "* Delivery Contact:" at bounding box center [408, 157] width 183 height 9
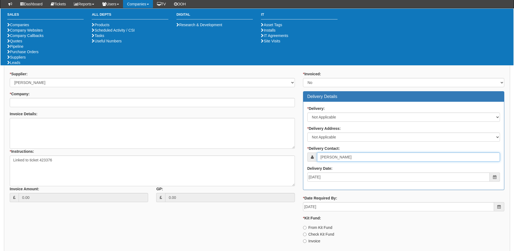
type input "Paula Jory"
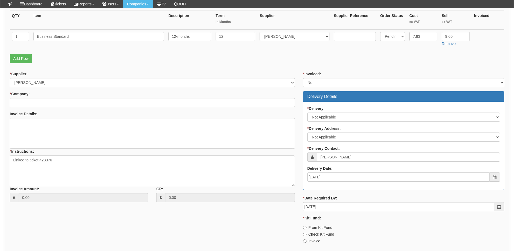
click at [316, 241] on label "Invoice" at bounding box center [311, 240] width 17 height 5
click at [307, 241] on input "Invoice" at bounding box center [305, 241] width 4 height 4
radio input "true"
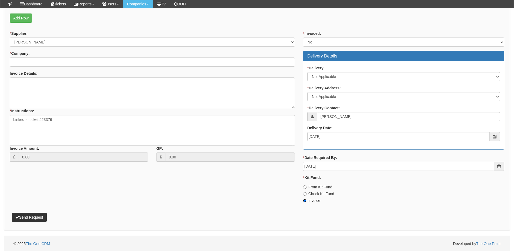
scroll to position [176, 0]
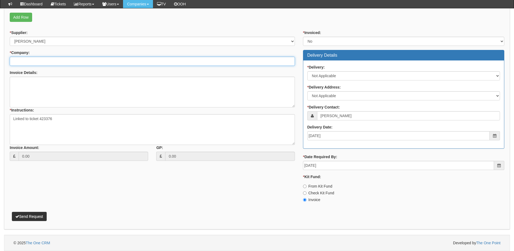
click at [29, 59] on input "* Company:" at bounding box center [152, 61] width 285 height 9
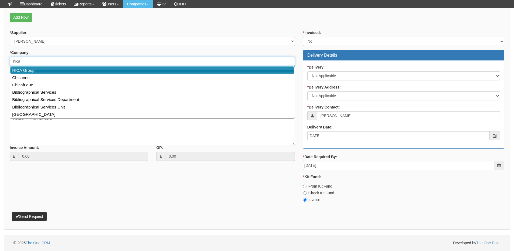
click at [29, 74] on link "HICA Group" at bounding box center [152, 70] width 284 height 8
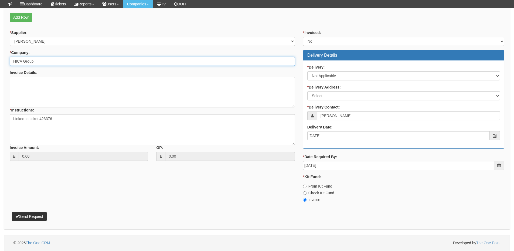
type input "HICA Group"
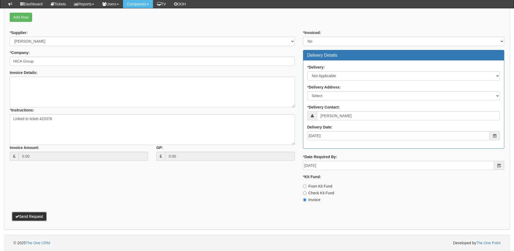
click at [39, 214] on button "Send Request" at bounding box center [29, 216] width 35 height 9
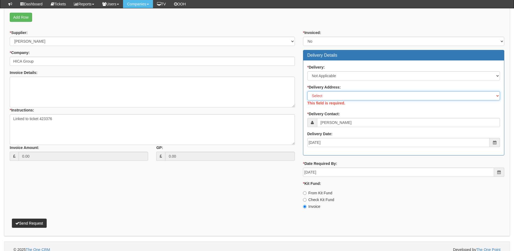
drag, startPoint x: 319, startPoint y: 94, endPoint x: 321, endPoint y: 97, distance: 3.8
click at [319, 94] on select "Select Not Applicable Main Address - HU13 0LH Holderness Grange - HU128FJ Homec…" at bounding box center [403, 95] width 193 height 9
select select "N/A"
click at [307, 91] on select "Select Not Applicable Main Address - HU13 0LH Holderness Grange - HU128FJ Homec…" at bounding box center [403, 95] width 193 height 9
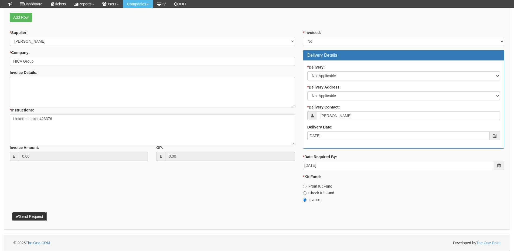
click at [39, 214] on button "Send Request" at bounding box center [29, 216] width 35 height 9
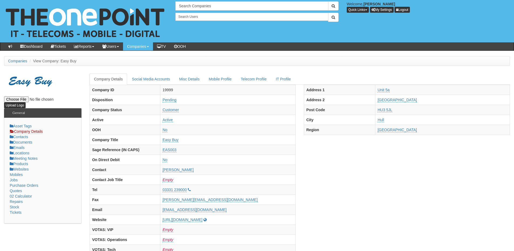
drag, startPoint x: 187, startPoint y: 11, endPoint x: 188, endPoint y: 5, distance: 6.0
click at [187, 11] on div "Search Companies Welcome, [PERSON_NAME] Quick Links Add Appointment Appointment…" at bounding box center [342, 11] width 343 height 21
click at [188, 5] on input "text" at bounding box center [251, 5] width 153 height 9
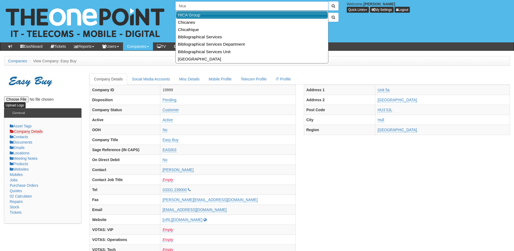
click at [189, 16] on link "HICA Group" at bounding box center [252, 15] width 152 height 8
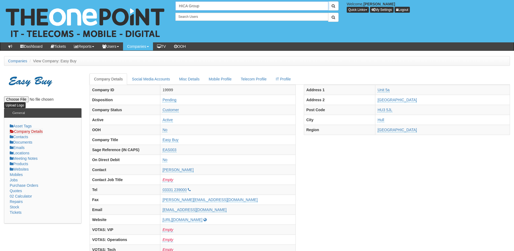
type input "HICA Group"
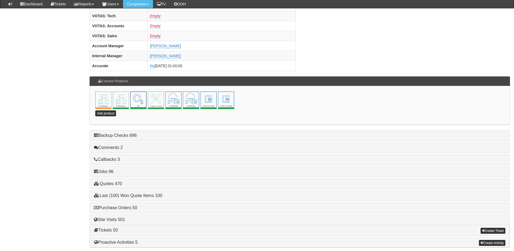
scroll to position [238, 0]
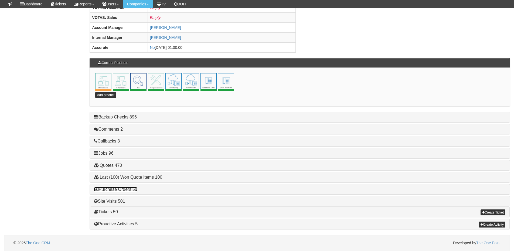
drag, startPoint x: 129, startPoint y: 188, endPoint x: 132, endPoint y: 187, distance: 3.3
click at [129, 188] on link "Purchase Orders 50" at bounding box center [115, 189] width 43 height 5
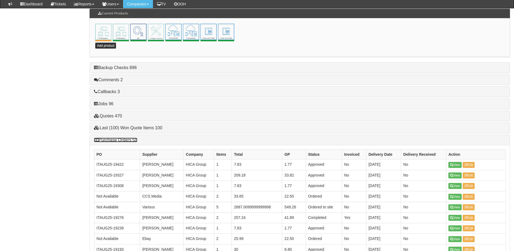
scroll to position [292, 0]
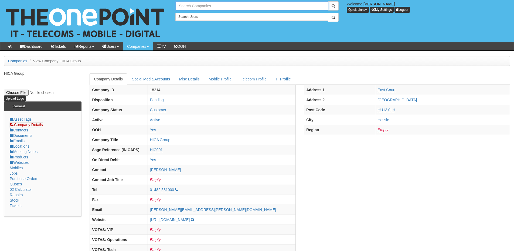
click at [192, 3] on input "text" at bounding box center [251, 5] width 153 height 9
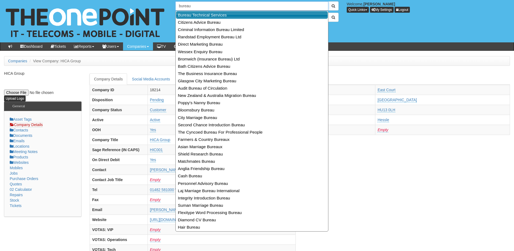
click at [197, 14] on link "Bureau Technical Services" at bounding box center [252, 15] width 152 height 8
type input "Bureau Technical Services"
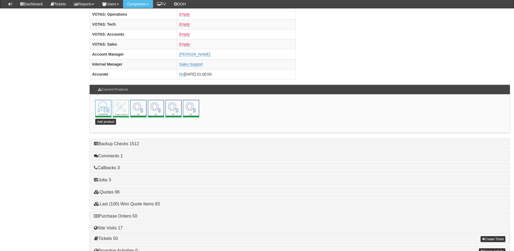
scroll to position [238, 0]
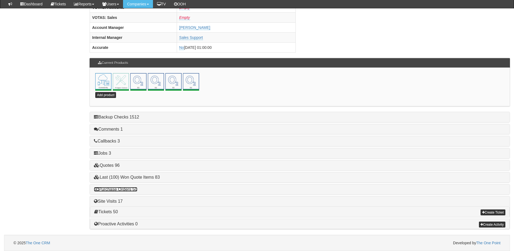
click at [124, 191] on link "Purchase Orders 50" at bounding box center [115, 189] width 43 height 5
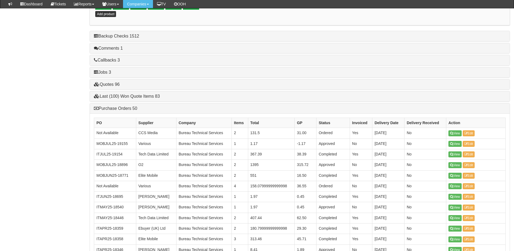
scroll to position [319, 0]
